Goal: Task Accomplishment & Management: Use online tool/utility

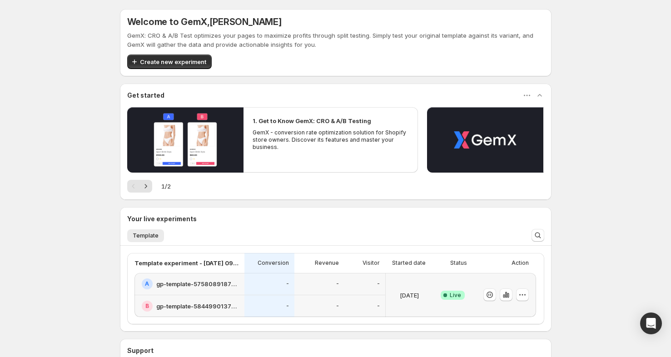
scroll to position [72, 0]
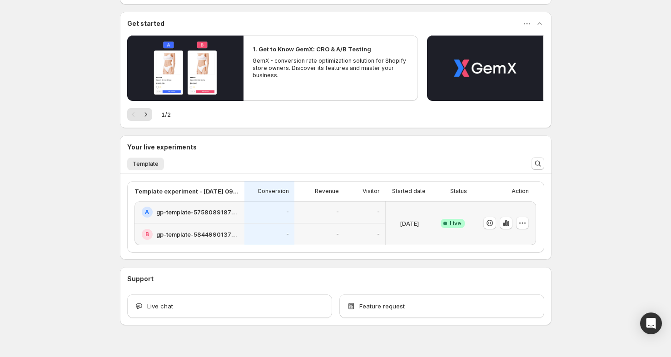
click at [515, 225] on div at bounding box center [506, 223] width 45 height 13
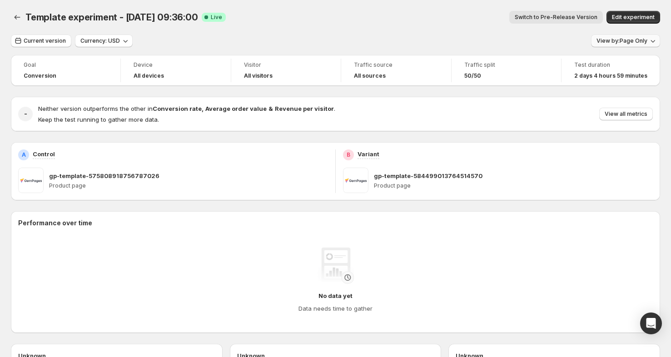
click at [623, 38] on span "View by: Page Only" at bounding box center [622, 40] width 51 height 7
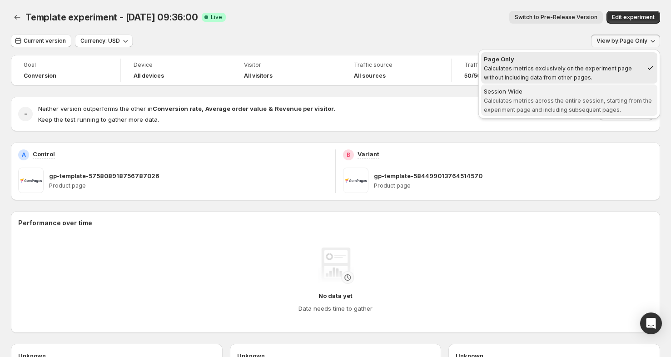
click at [587, 104] on span "Calculates metrics across the entire session, starting from the experiment page…" at bounding box center [568, 105] width 168 height 16
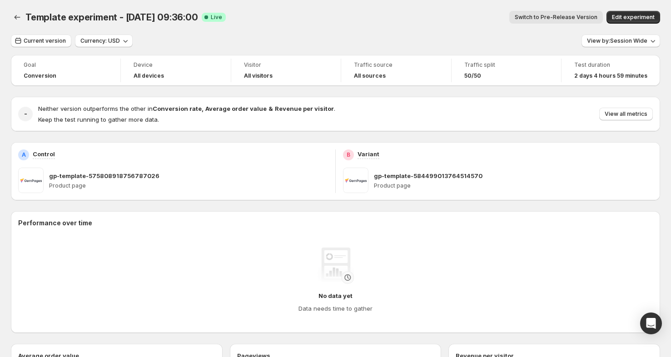
click at [389, 40] on div "Current version Currency: USD View by: Session Wide" at bounding box center [336, 41] width 650 height 13
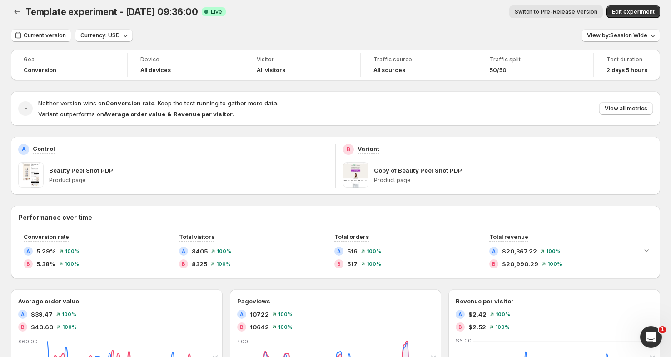
scroll to position [8, 0]
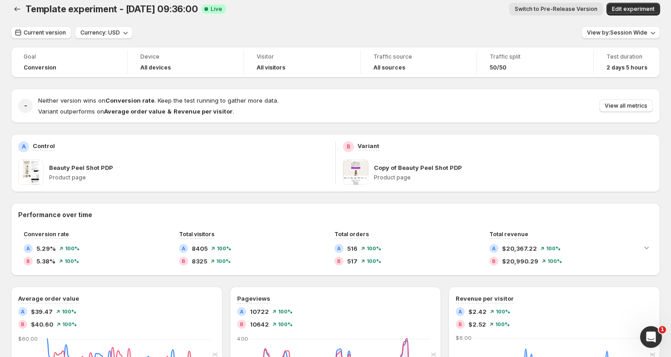
click at [29, 7] on span "Template experiment - [DATE] 09:36:00" at bounding box center [111, 9] width 173 height 11
drag, startPoint x: 29, startPoint y: 7, endPoint x: 187, endPoint y: 17, distance: 158.5
click at [187, 17] on div "Template experiment - Sep 15, 09:36:00. This page is ready Template experiment …" at bounding box center [336, 9] width 650 height 35
